Goal: Check status: Check status

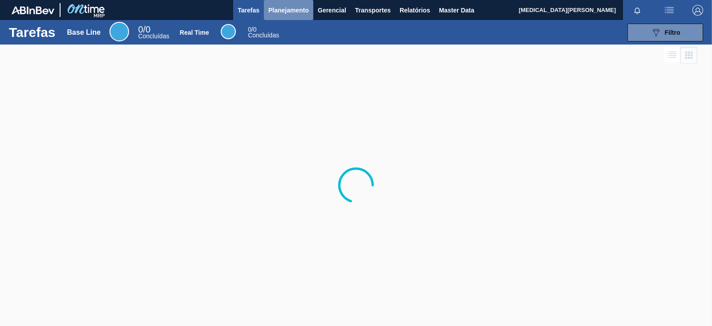
click at [296, 10] on span "Planejamento" at bounding box center [288, 10] width 40 height 11
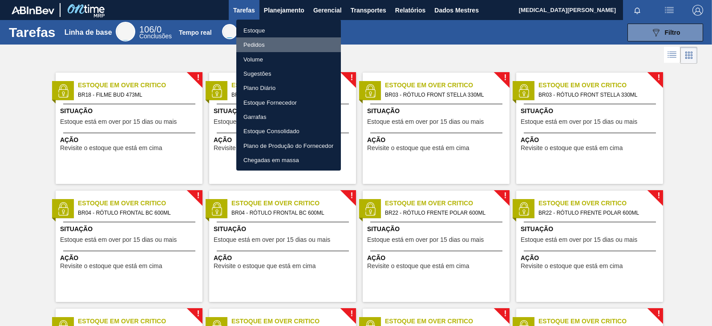
click at [261, 47] on font "Pedidos" at bounding box center [253, 44] width 21 height 7
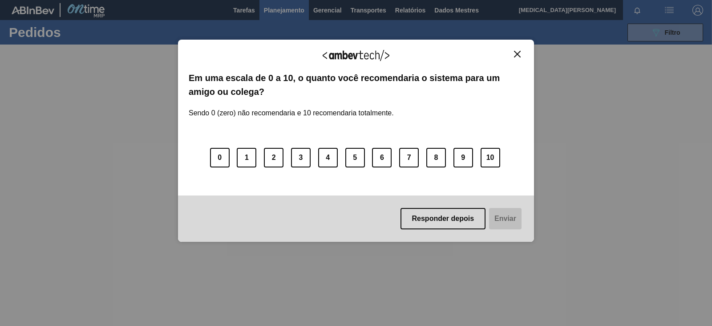
click at [519, 51] on img "Close" at bounding box center [517, 54] width 7 height 7
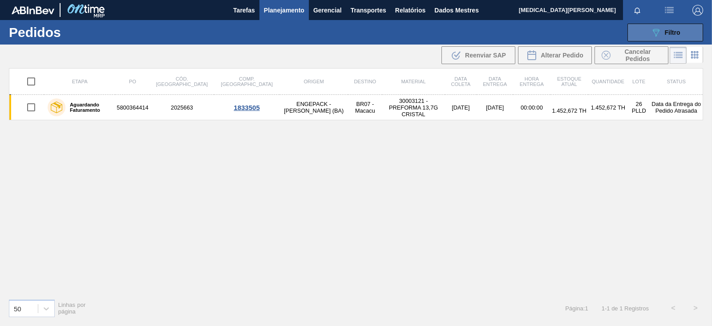
click at [641, 35] on button "089F7B8B-B2A5-4AFE-B5C0-19BA573D28AC Filtro" at bounding box center [665, 33] width 76 height 18
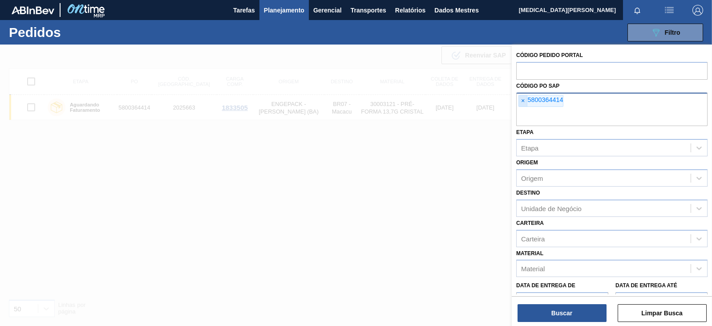
click at [521, 102] on font "×" at bounding box center [523, 100] width 4 height 7
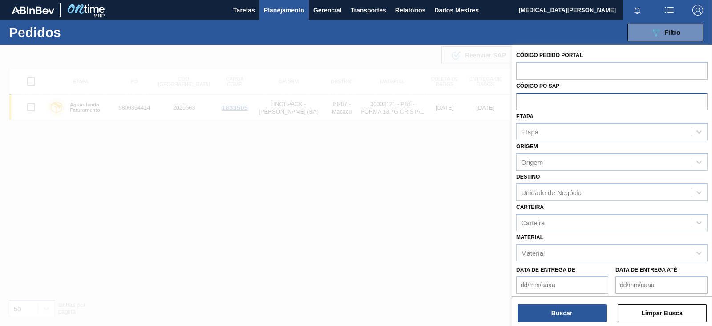
paste input "5800365808"
type input "5800365808"
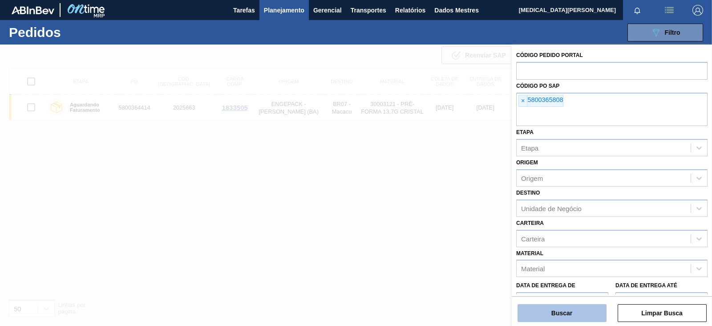
click at [575, 317] on button "Buscar" at bounding box center [561, 313] width 89 height 18
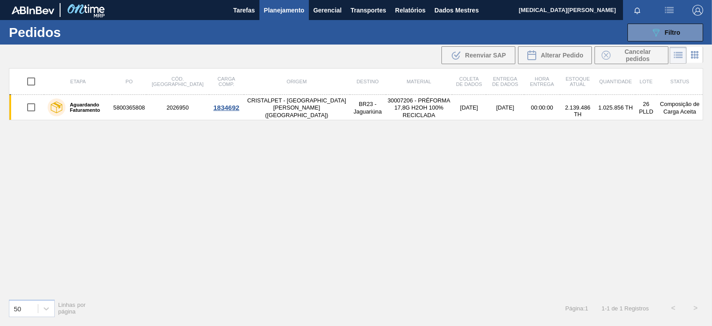
click at [237, 143] on div "Etapa PO Cód. Pedido Carga Comp. Origem Destino Material Coleta de dados Entreg…" at bounding box center [356, 179] width 694 height 223
click at [424, 211] on div "Etapa PO Cód. Pedido Carga Comp. Origem Destino Material Coleta de dados Entreg…" at bounding box center [356, 179] width 694 height 223
